Goal: Task Accomplishment & Management: Use online tool/utility

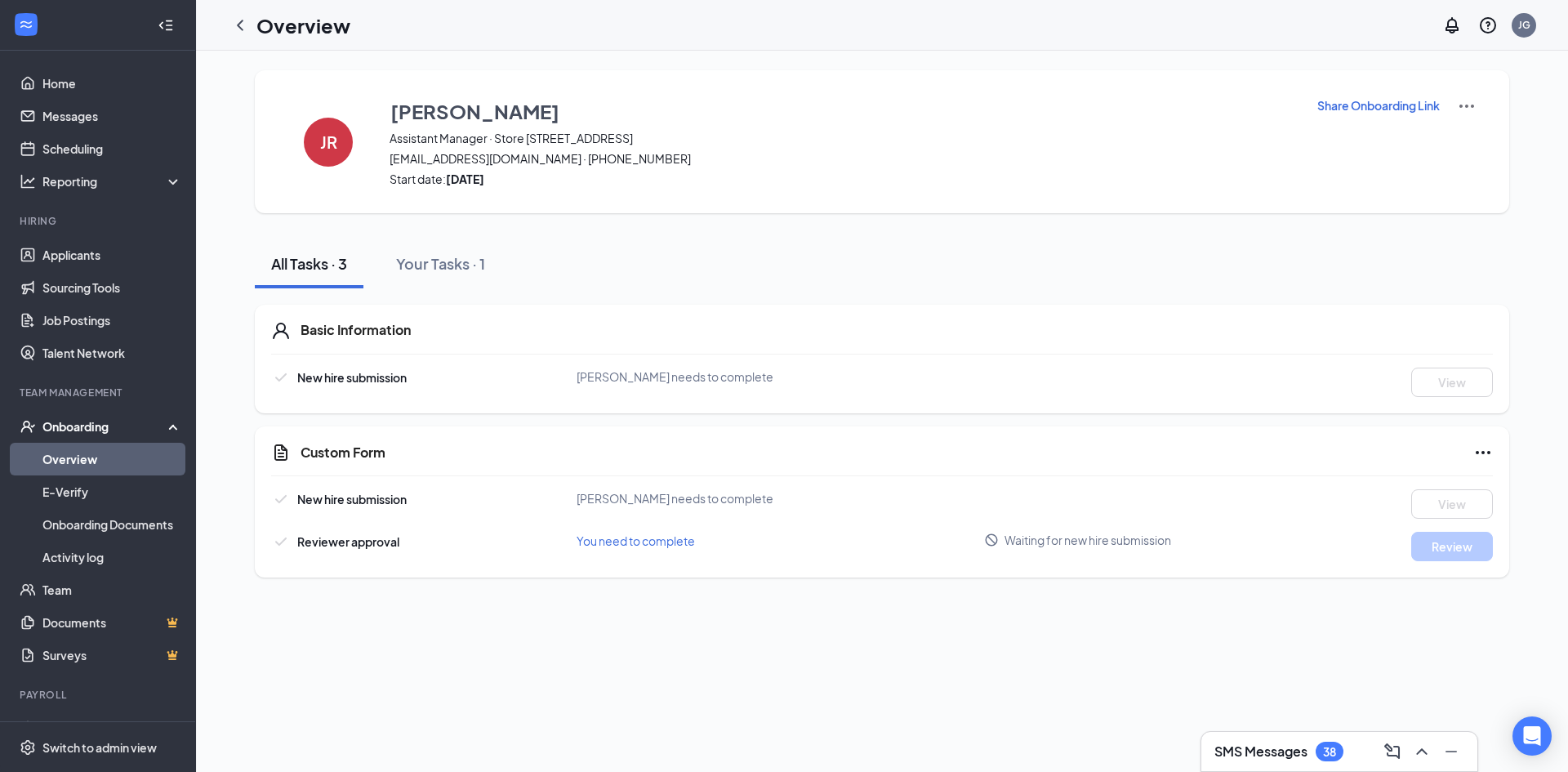
click at [82, 458] on link "Overview" at bounding box center [112, 458] width 139 height 32
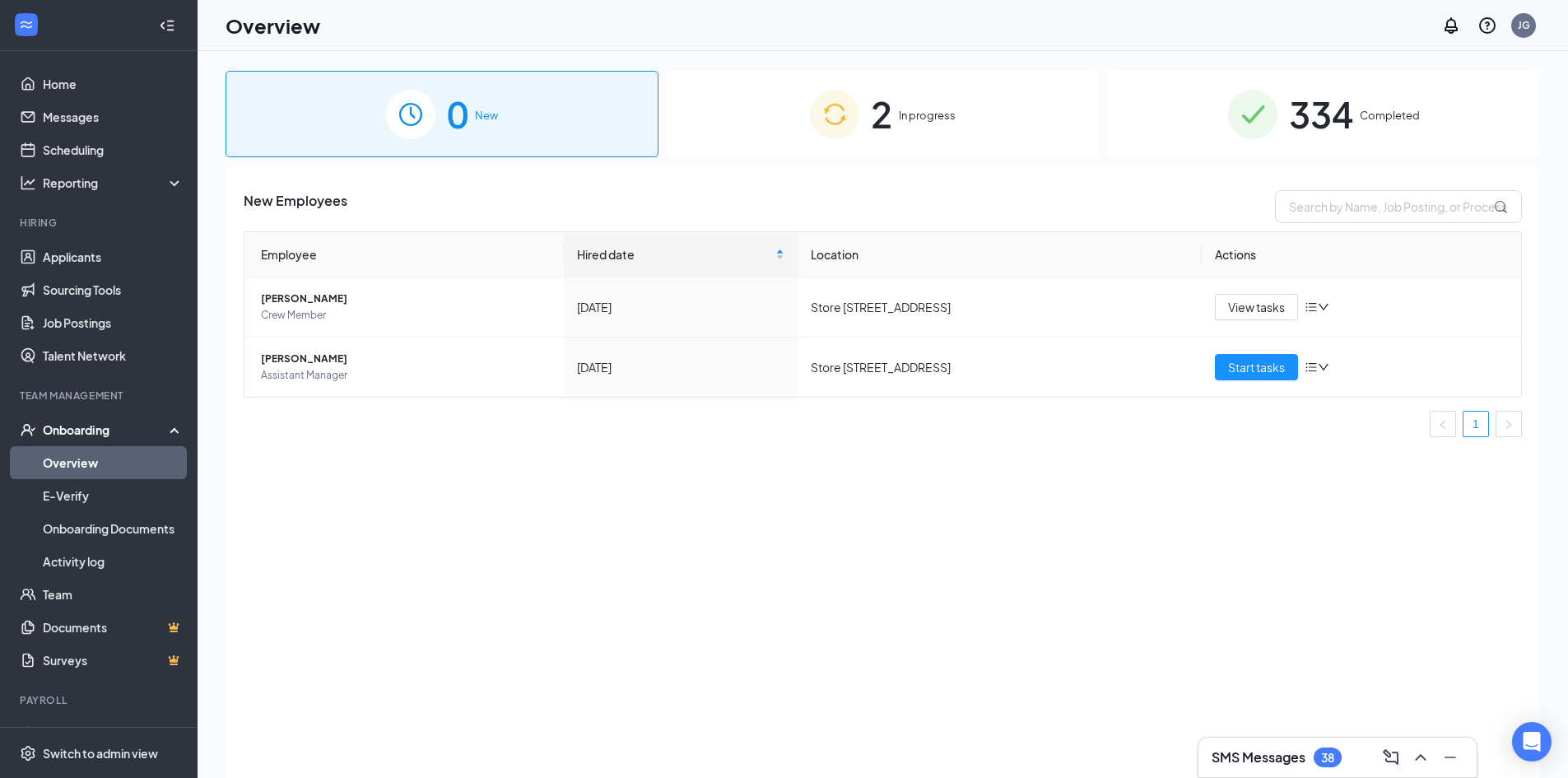
click at [849, 112] on img at bounding box center [835, 115] width 50 height 50
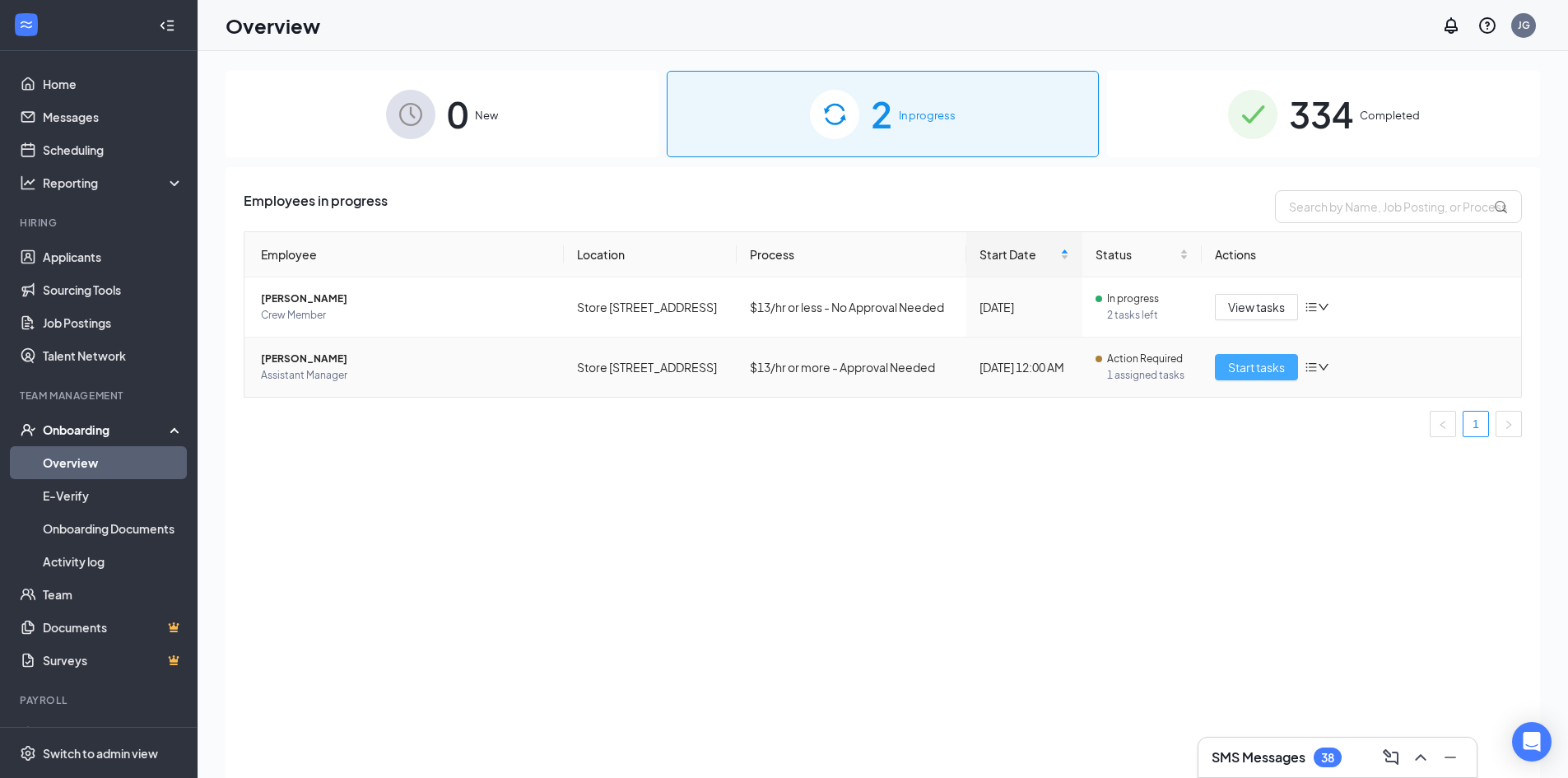
click at [1236, 363] on span "Start tasks" at bounding box center [1257, 367] width 57 height 18
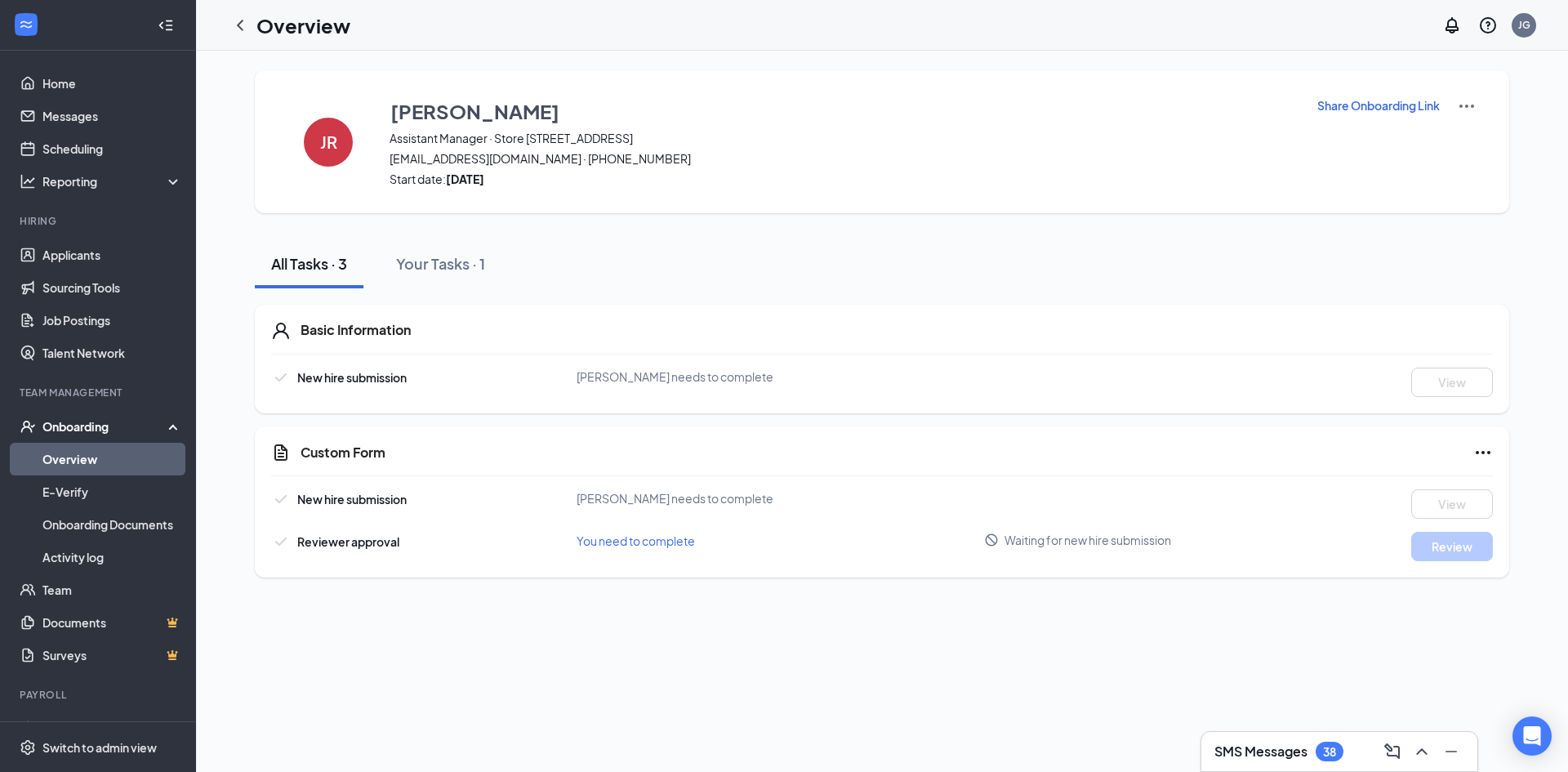
click at [57, 447] on link "Overview" at bounding box center [112, 458] width 139 height 32
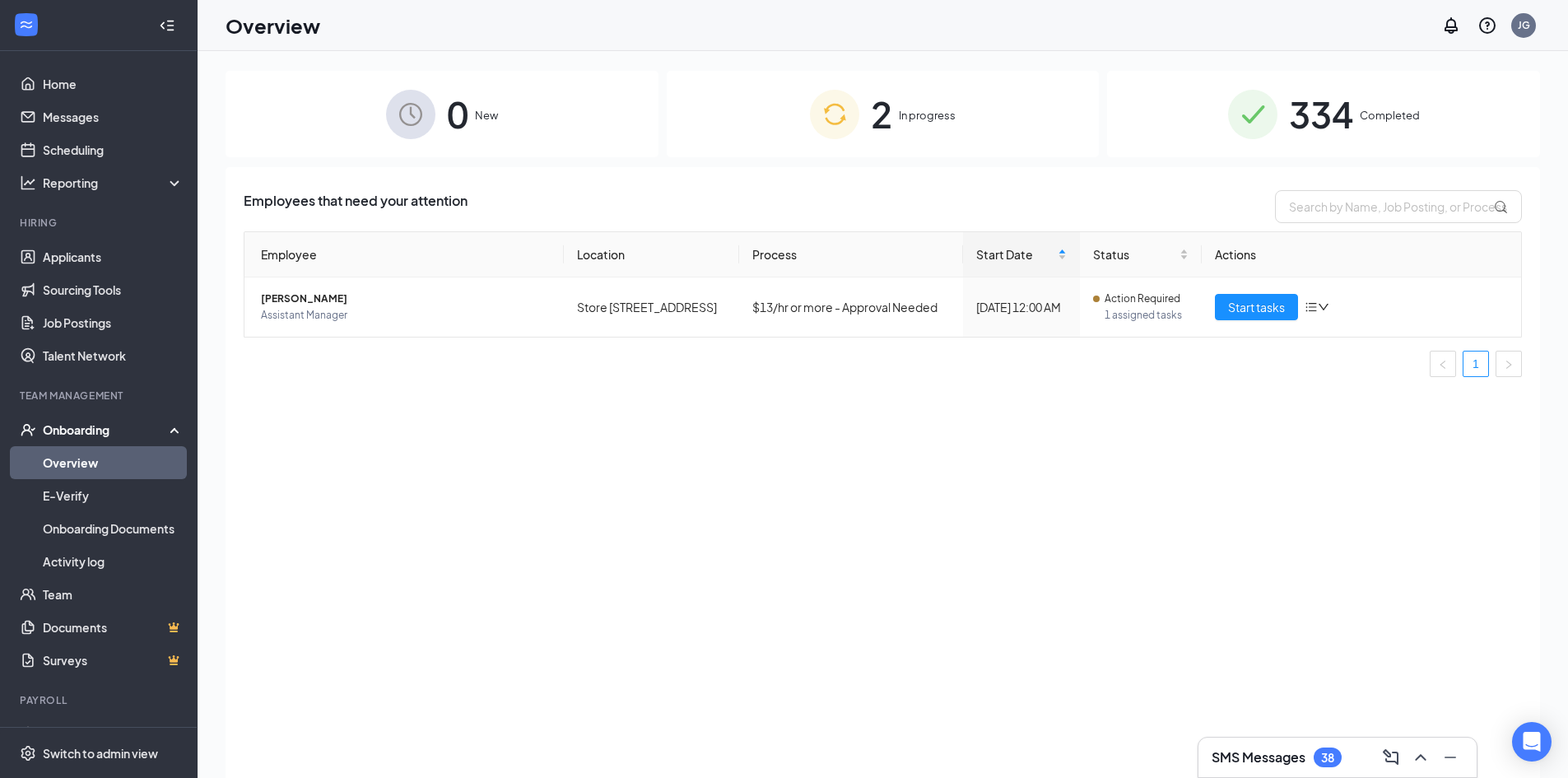
click at [868, 105] on div "2 In progress" at bounding box center [884, 114] width 433 height 87
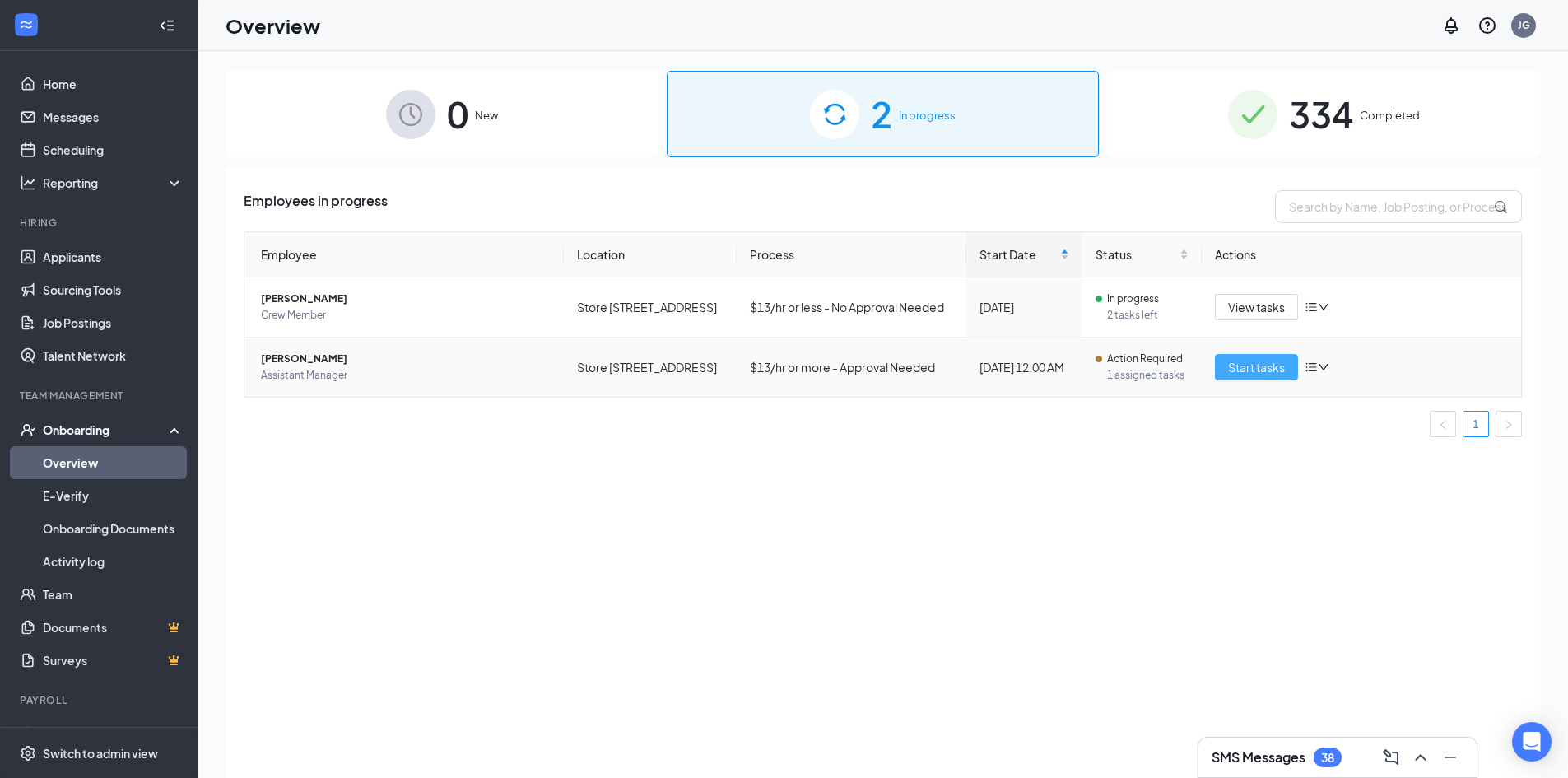
click at [1237, 362] on span "Start tasks" at bounding box center [1257, 367] width 57 height 18
